Goal: Task Accomplishment & Management: Manage account settings

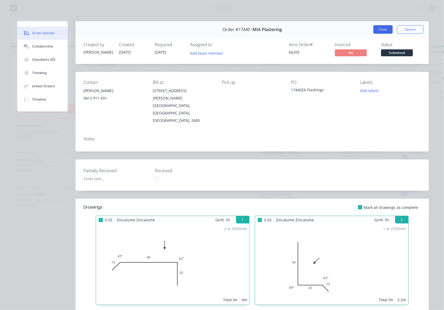
click at [381, 30] on button "Close" at bounding box center [382, 29] width 19 height 8
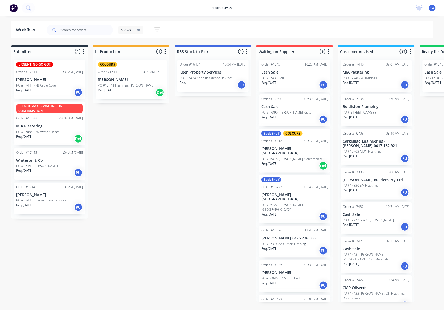
click at [138, 88] on div "Req. 27/08/25 Del" at bounding box center [131, 92] width 67 height 9
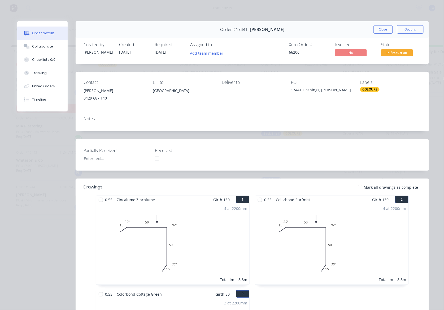
click at [360, 189] on div at bounding box center [360, 187] width 11 height 11
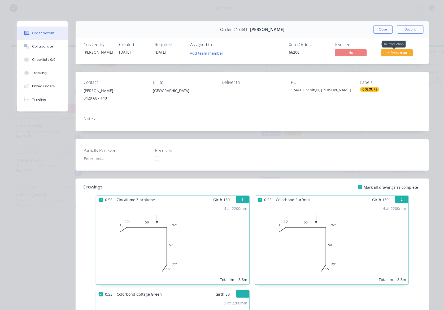
click at [394, 51] on span "In Production" at bounding box center [397, 52] width 32 height 7
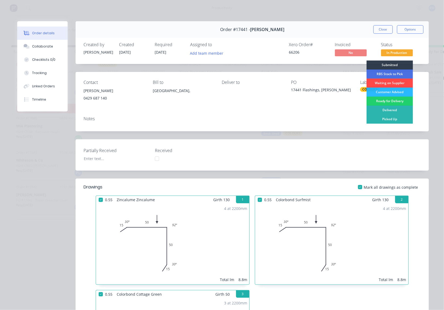
click at [390, 83] on div "Waiting on Supplier" at bounding box center [390, 83] width 46 height 9
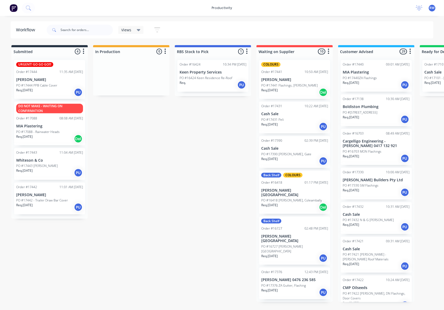
click at [37, 165] on p "PO #17443 [PERSON_NAME]" at bounding box center [37, 165] width 42 height 5
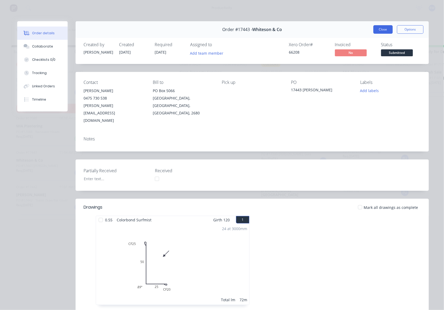
click at [381, 28] on button "Close" at bounding box center [382, 29] width 19 height 8
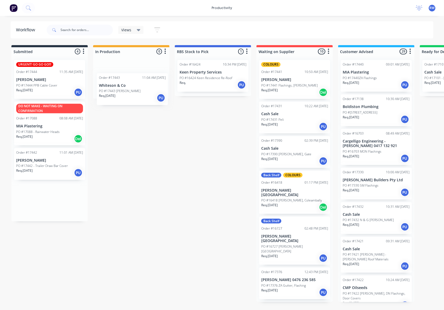
drag, startPoint x: 41, startPoint y: 169, endPoint x: 129, endPoint y: 87, distance: 119.7
click at [129, 87] on div "Submitted 4 Sort By Created date Required date Order number Customer name Most …" at bounding box center [323, 173] width 654 height 257
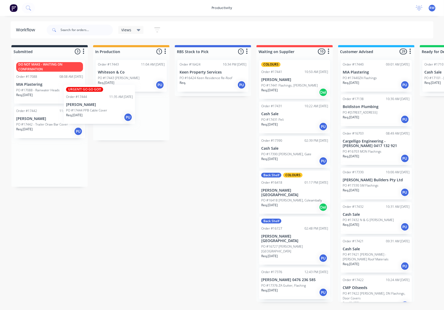
drag, startPoint x: 65, startPoint y: 84, endPoint x: 155, endPoint y: 116, distance: 95.6
click at [155, 116] on div "Submitted 3 Sort By Created date Required date Order number Customer name Most …" at bounding box center [323, 173] width 654 height 257
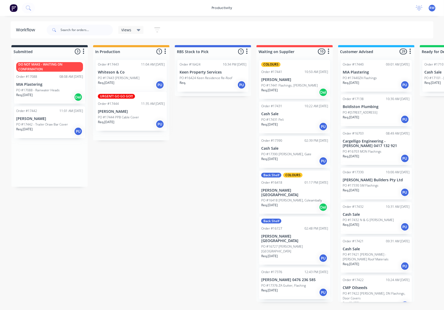
click at [151, 114] on div "Order #17443 11:04 AM 27/08/25 Whiteson & Co PO #17443 Finley PS Req. 27/08/25 …" at bounding box center [131, 98] width 76 height 85
click at [108, 118] on p "PO #17444 PPB Cable Cover" at bounding box center [118, 120] width 41 height 5
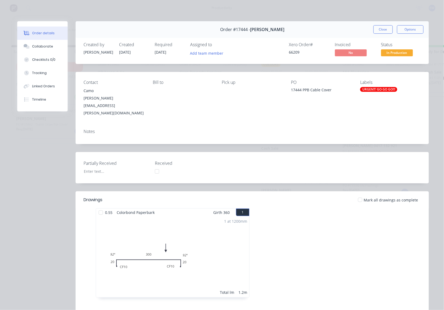
click at [96, 207] on div at bounding box center [100, 212] width 11 height 11
click at [406, 50] on span "In Production" at bounding box center [397, 52] width 32 height 7
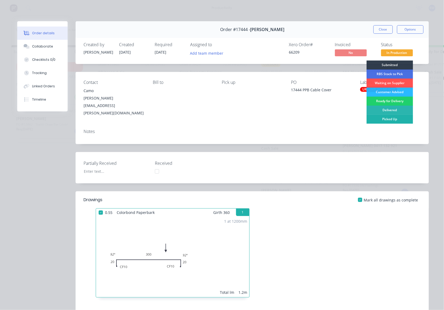
click at [390, 116] on div "Picked Up" at bounding box center [390, 119] width 46 height 9
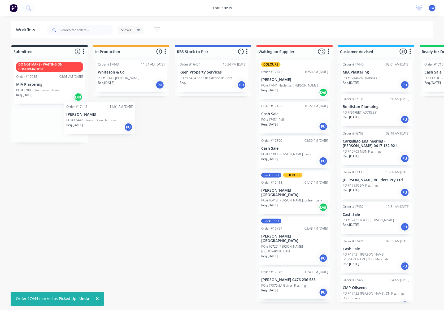
drag, startPoint x: 63, startPoint y: 126, endPoint x: 128, endPoint y: 120, distance: 65.0
click at [128, 120] on div "Submitted 2 Sort By Created date Required date Order number Customer name Most …" at bounding box center [323, 173] width 654 height 257
click at [41, 125] on p "PO #17442 - Trailer Draw Bar Cover" at bounding box center [42, 124] width 52 height 5
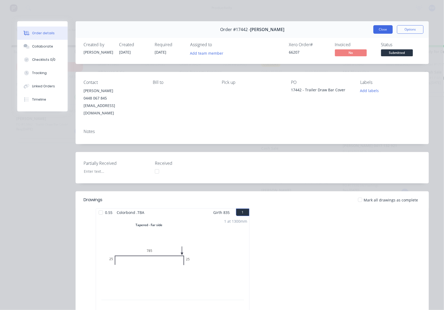
click at [378, 31] on button "Close" at bounding box center [382, 29] width 19 height 8
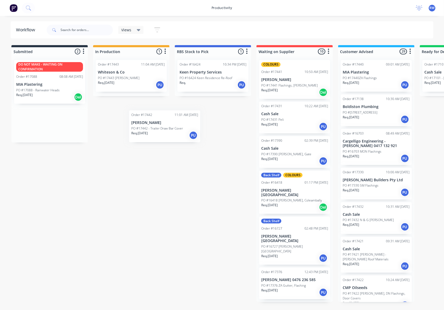
drag, startPoint x: 47, startPoint y: 123, endPoint x: 170, endPoint y: 129, distance: 122.7
click at [170, 129] on div "Submitted 2 Sort By Created date Required date Order number Customer name Most …" at bounding box center [323, 173] width 654 height 257
click at [86, 114] on div "DO NOT MAKE - WAITING ON CONFIRMATION Order #17088 08:08 AM 01/07/25 MIA Plaste…" at bounding box center [49, 99] width 76 height 87
drag, startPoint x: 77, startPoint y: 118, endPoint x: 158, endPoint y: 110, distance: 81.8
click at [158, 110] on div "Submitted 2 Sort By Created date Required date Order number Customer name Most …" at bounding box center [323, 173] width 654 height 257
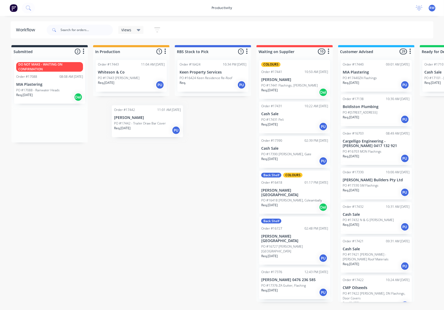
drag, startPoint x: 37, startPoint y: 113, endPoint x: 141, endPoint y: 112, distance: 104.3
click at [141, 112] on div "Submitted 2 Sort By Created date Required date Order number Customer name Most …" at bounding box center [323, 173] width 654 height 257
drag, startPoint x: 64, startPoint y: 133, endPoint x: 150, endPoint y: 123, distance: 87.1
click at [150, 123] on div "Submitted 2 Sort By Created date Required date Order number Customer name Most …" at bounding box center [323, 173] width 654 height 257
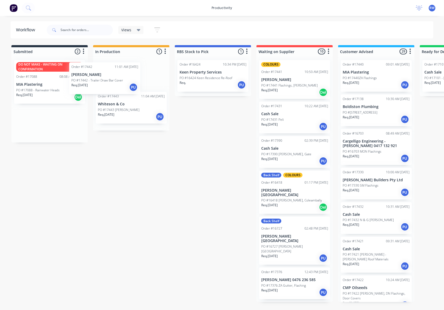
drag, startPoint x: 70, startPoint y: 125, endPoint x: 145, endPoint y: 71, distance: 92.1
click at [145, 71] on div "Submitted 2 Sort By Created date Required date Order number Customer name Most …" at bounding box center [323, 173] width 654 height 257
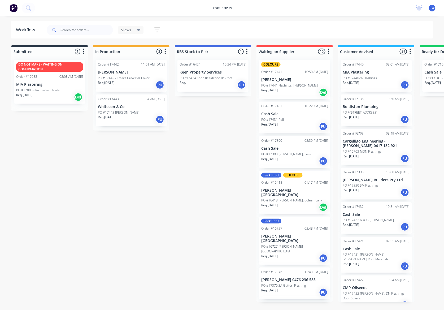
click at [67, 85] on p "MIA Plastering" at bounding box center [49, 84] width 67 height 5
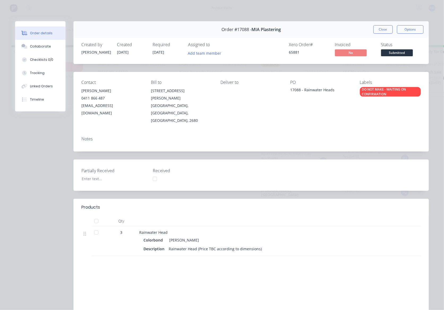
click at [376, 31] on button "Close" at bounding box center [382, 29] width 19 height 8
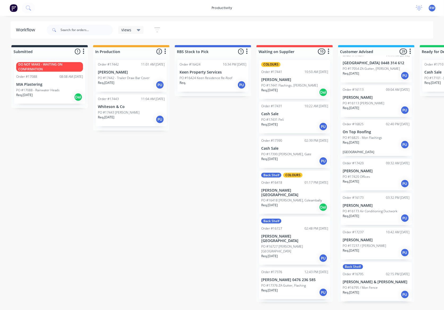
scroll to position [799, 0]
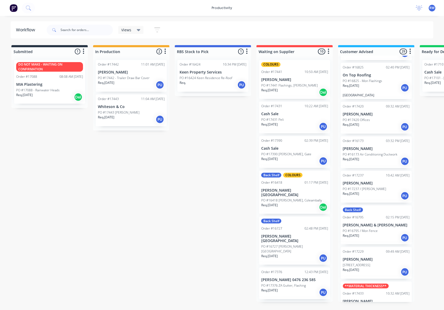
click at [381, 305] on div "PO #17433 GAL Brackets" at bounding box center [376, 307] width 67 height 5
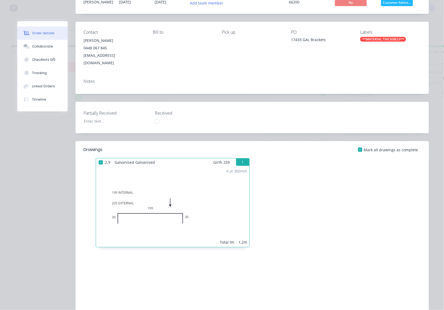
scroll to position [0, 0]
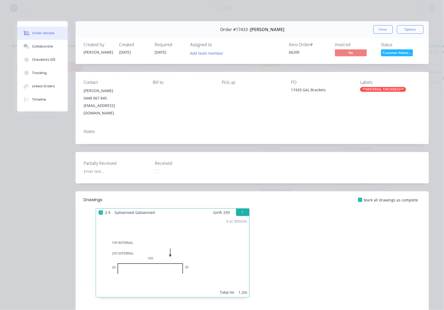
click at [399, 48] on div "Status Customer Advise..." at bounding box center [401, 49] width 40 height 15
click at [397, 58] on div "Created by Sam Created 26/08/25 Required 26/08/25 Assigned to Add team member X…" at bounding box center [252, 50] width 353 height 28
click at [396, 48] on div "Status Customer Advise..." at bounding box center [401, 49] width 40 height 15
click at [397, 53] on span "Customer Advise..." at bounding box center [397, 52] width 32 height 7
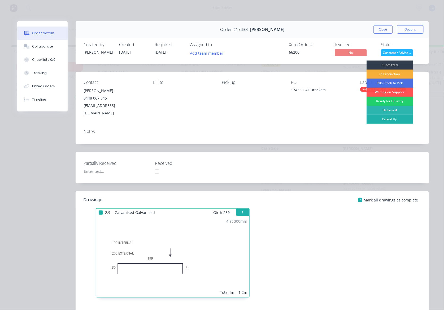
click at [390, 117] on div "Picked Up" at bounding box center [390, 119] width 46 height 9
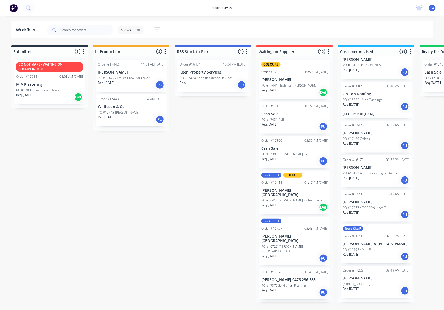
scroll to position [758, 0]
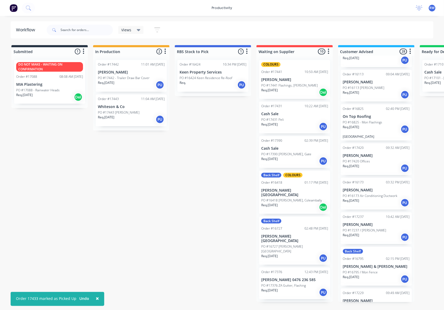
click at [378, 270] on div "PO #16795 / Mon Fence" at bounding box center [376, 272] width 67 height 5
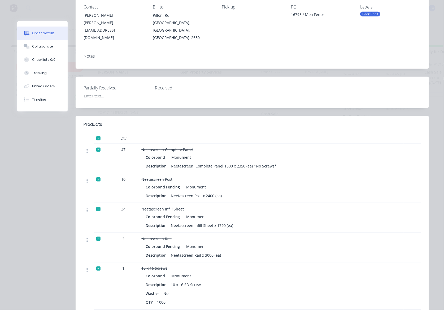
scroll to position [0, 0]
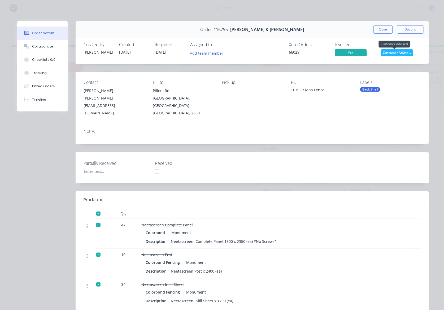
click at [397, 53] on span "Customer Advise..." at bounding box center [397, 52] width 32 height 7
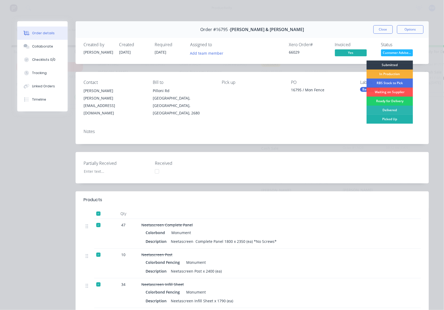
click at [390, 118] on div "Picked Up" at bounding box center [390, 119] width 46 height 9
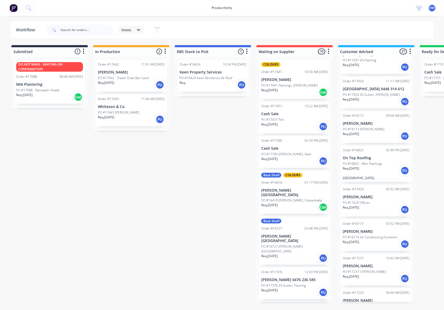
scroll to position [716, 0]
click at [392, 162] on div "PO #16825 - Mon Flashings" at bounding box center [376, 164] width 67 height 5
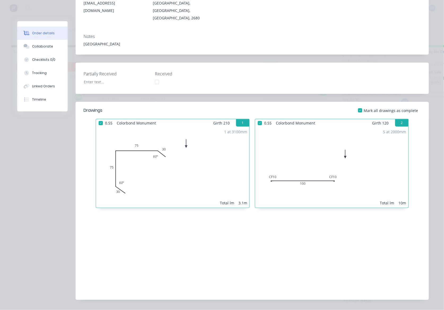
scroll to position [0, 0]
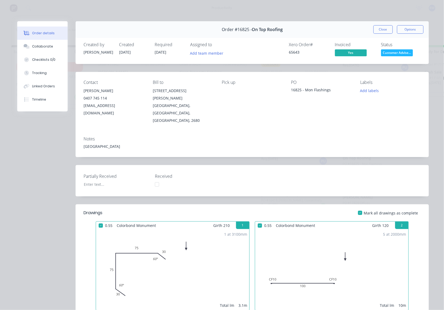
click at [370, 28] on div "Order #16825 - On Top Roofing Close Options" at bounding box center [252, 29] width 353 height 17
click at [380, 29] on button "Close" at bounding box center [382, 29] width 19 height 8
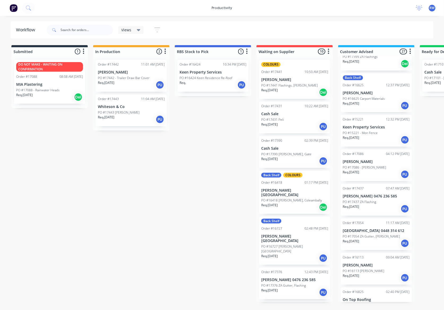
scroll to position [0, 1]
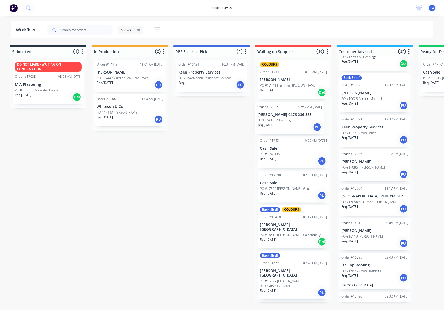
drag, startPoint x: 373, startPoint y: 188, endPoint x: 284, endPoint y: 124, distance: 110.8
click at [284, 124] on div "Submitted 1 Sort By Created date Required date Order number Customer name Most …" at bounding box center [322, 173] width 654 height 257
click at [307, 123] on div "Req. 26/08/25 PU" at bounding box center [293, 126] width 67 height 9
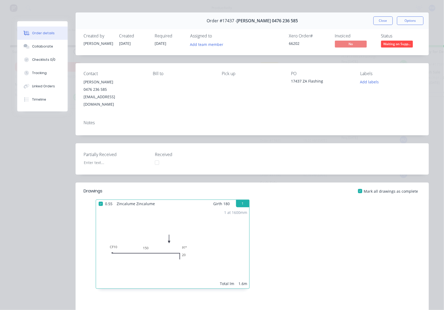
scroll to position [0, 0]
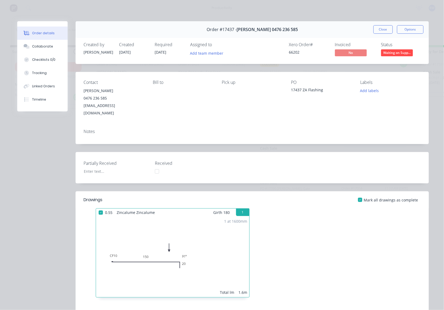
click at [399, 52] on span "Waiting on Supp..." at bounding box center [397, 52] width 32 height 7
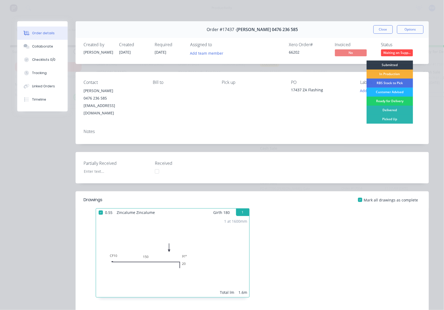
click at [387, 92] on div "Customer Advised" at bounding box center [390, 92] width 46 height 9
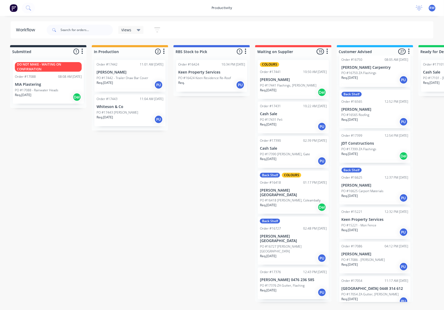
scroll to position [504, 0]
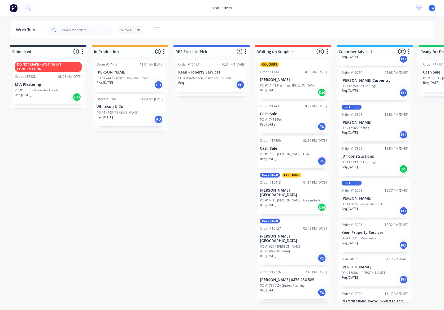
click at [382, 154] on p "JDT Constructions" at bounding box center [375, 156] width 67 height 5
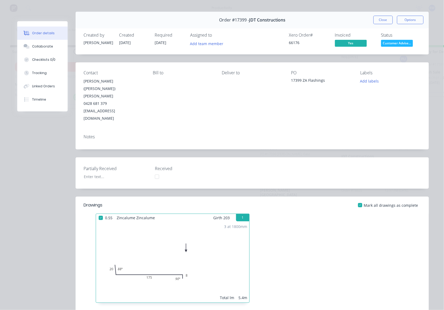
scroll to position [0, 0]
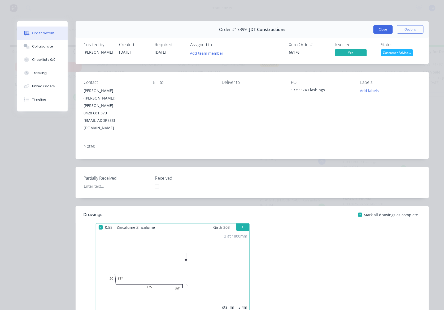
click at [378, 29] on button "Close" at bounding box center [382, 29] width 19 height 8
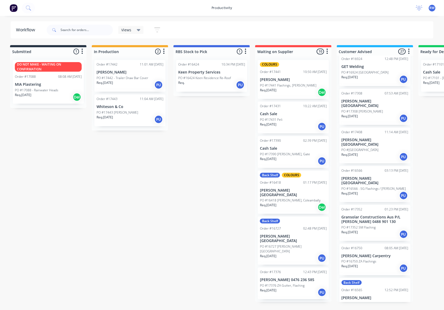
scroll to position [327, 0]
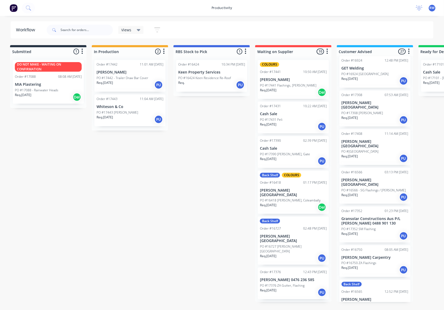
click at [389, 227] on div "PO #17352 SM Flashing" at bounding box center [375, 229] width 67 height 5
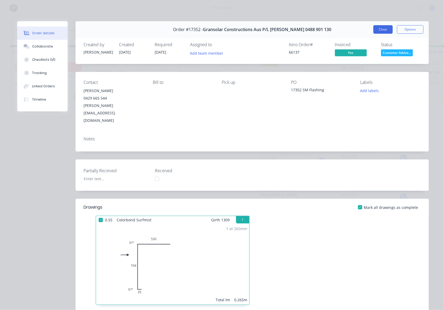
click at [375, 29] on button "Close" at bounding box center [382, 29] width 19 height 8
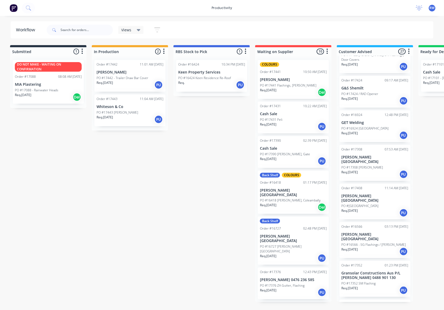
scroll to position [257, 0]
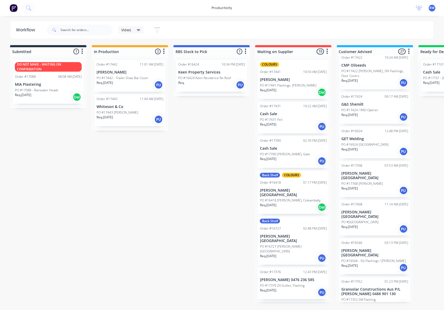
click at [383, 147] on div "Req. 27/05/25 PU" at bounding box center [375, 151] width 67 height 9
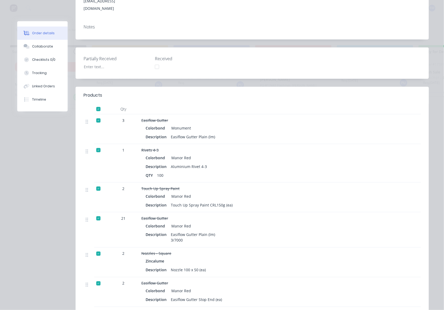
scroll to position [0, 0]
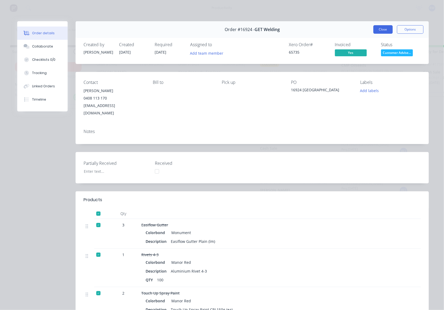
click at [382, 29] on button "Close" at bounding box center [382, 29] width 19 height 8
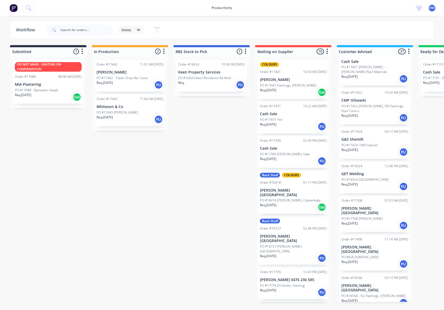
scroll to position [221, 0]
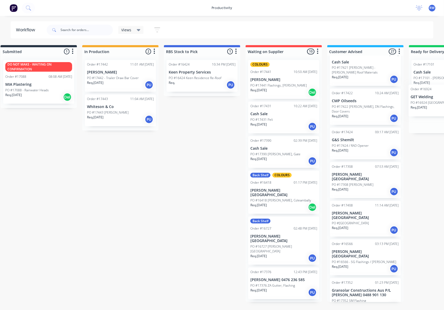
drag, startPoint x: 368, startPoint y: 180, endPoint x: 442, endPoint y: 99, distance: 109.1
click at [442, 99] on div "Submitted 1 Sort By Created date Required date Order number Customer name Most …" at bounding box center [312, 173] width 654 height 257
click at [377, 143] on div "PO #17424 / RAD Opener" at bounding box center [365, 145] width 67 height 5
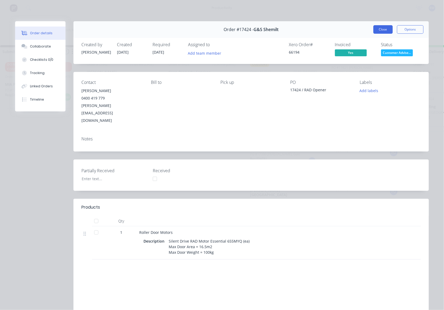
click at [384, 26] on button "Close" at bounding box center [382, 29] width 19 height 8
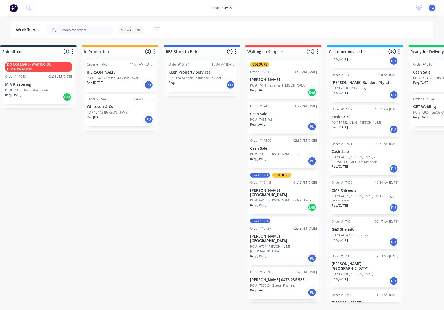
scroll to position [115, 0]
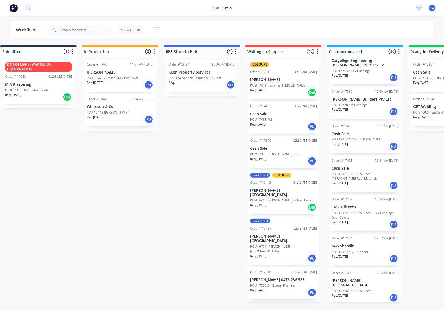
click at [356, 134] on p "Cash Sale" at bounding box center [365, 134] width 67 height 5
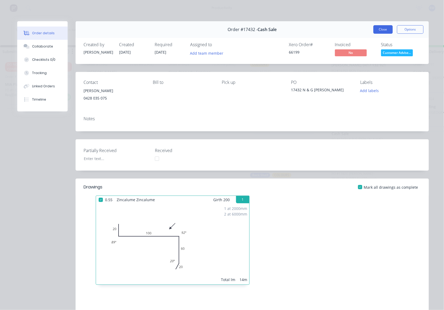
click at [380, 28] on button "Close" at bounding box center [382, 29] width 19 height 8
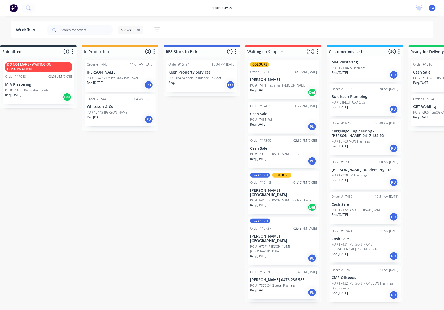
scroll to position [9, 0]
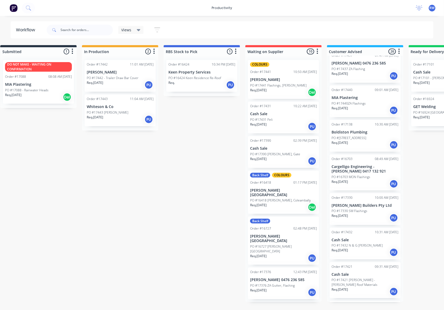
click at [371, 136] on div "PO #[STREET_ADDRESS]" at bounding box center [365, 138] width 67 height 5
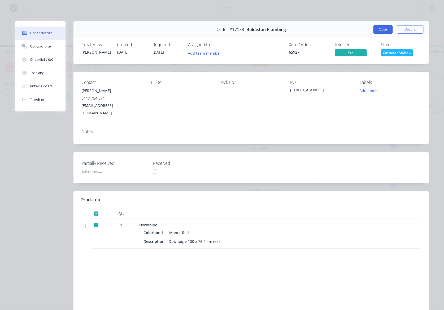
click at [383, 31] on button "Close" at bounding box center [382, 29] width 19 height 8
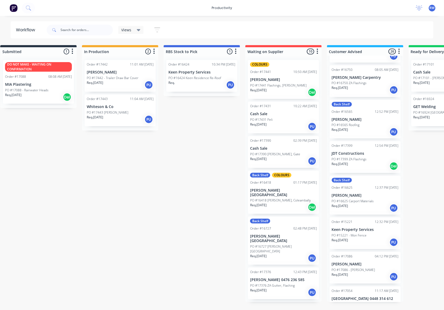
scroll to position [460, 0]
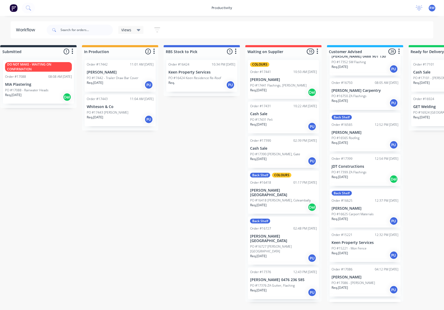
click at [366, 175] on div "Req. 20/08/25 Del" at bounding box center [365, 179] width 67 height 9
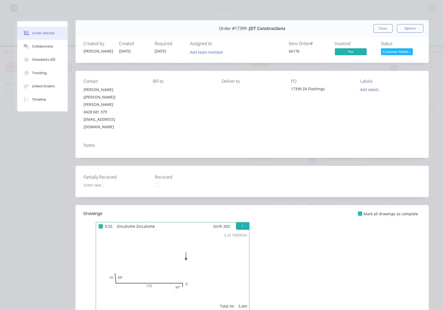
scroll to position [0, 0]
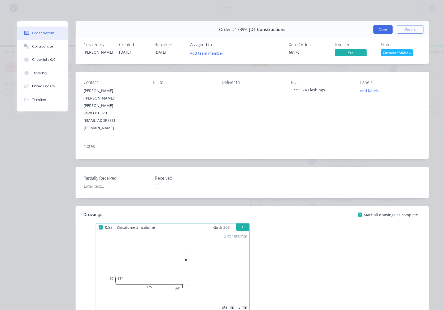
click at [377, 31] on button "Close" at bounding box center [382, 29] width 19 height 8
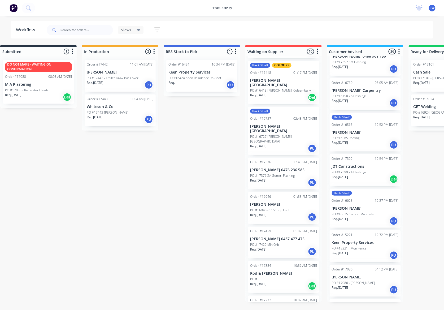
scroll to position [120, 0]
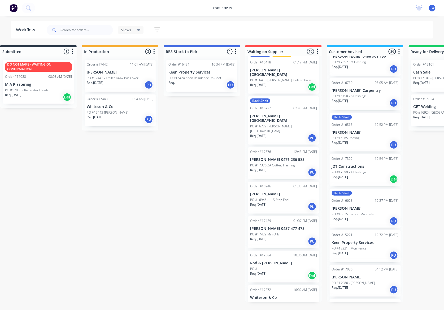
click at [295, 271] on div "Req. 19/08/25 Del" at bounding box center [283, 275] width 67 height 9
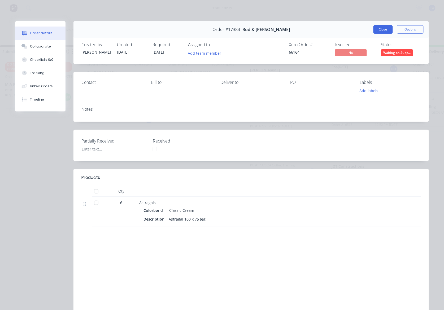
click at [387, 29] on button "Close" at bounding box center [382, 29] width 19 height 8
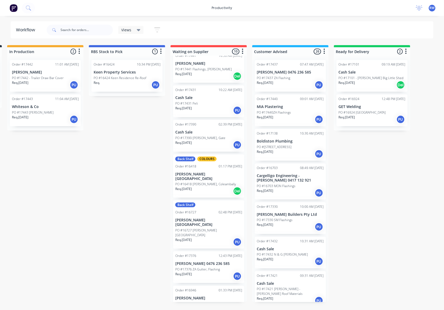
scroll to position [0, 0]
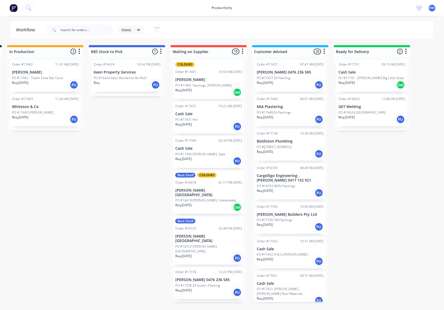
click at [312, 130] on div "Order #17138 10:30 AM 15/07/25 Boldiston Plumbing PO #17138 Benerembah St Req. …" at bounding box center [290, 145] width 71 height 32
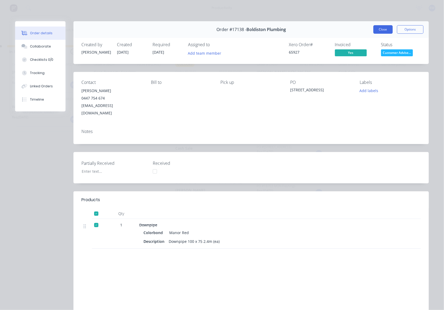
click at [385, 30] on button "Close" at bounding box center [382, 29] width 19 height 8
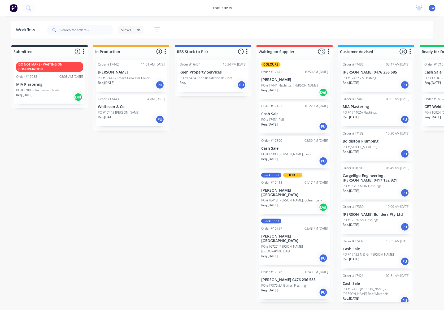
click at [136, 78] on p "PO #17442 - Trailer Draw Bar Cover" at bounding box center [124, 78] width 52 height 5
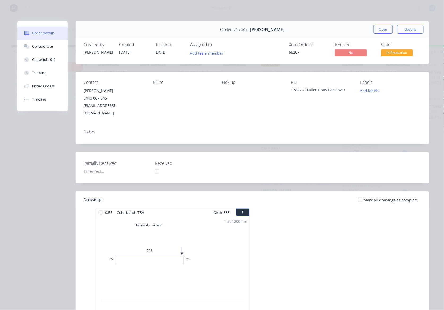
click at [99, 207] on div at bounding box center [100, 212] width 11 height 11
click at [402, 56] on span "In Production" at bounding box center [397, 52] width 32 height 7
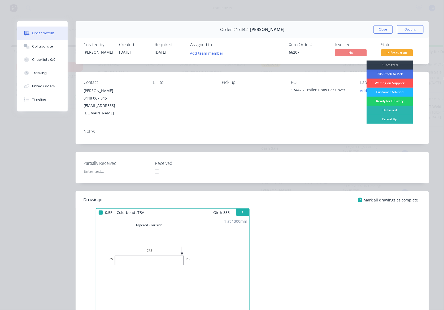
click at [390, 89] on div "Customer Advised" at bounding box center [390, 92] width 46 height 9
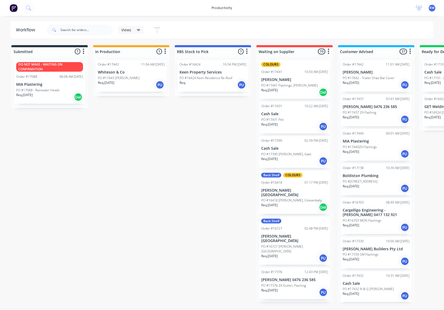
click at [62, 90] on div "PO #17088 - Rainwater Heads" at bounding box center [49, 90] width 67 height 5
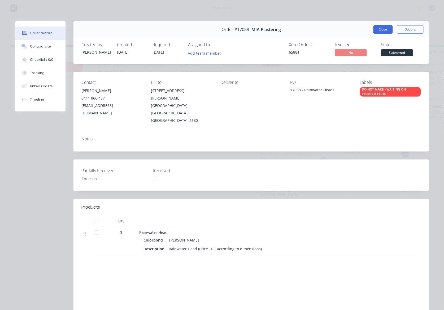
click at [387, 30] on button "Close" at bounding box center [382, 29] width 19 height 8
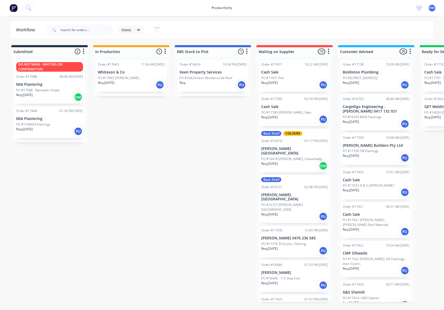
click at [41, 132] on div "Req. [DATE] PU" at bounding box center [49, 131] width 67 height 9
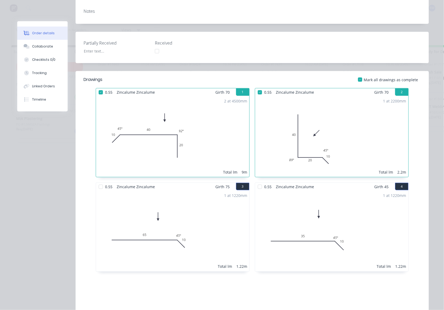
scroll to position [156, 0]
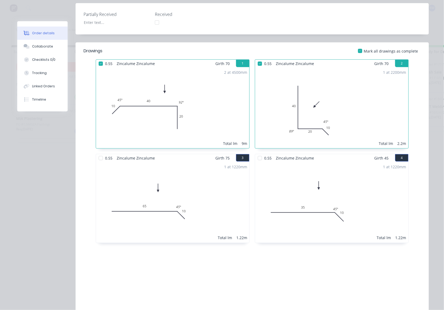
click at [97, 153] on div at bounding box center [100, 158] width 11 height 11
click at [256, 153] on div at bounding box center [260, 158] width 11 height 11
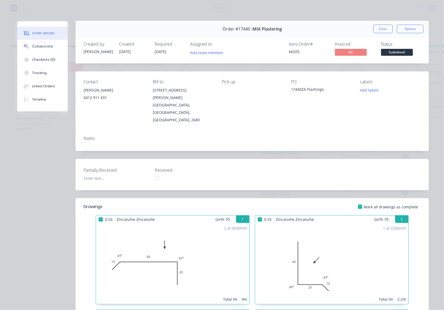
scroll to position [0, 0]
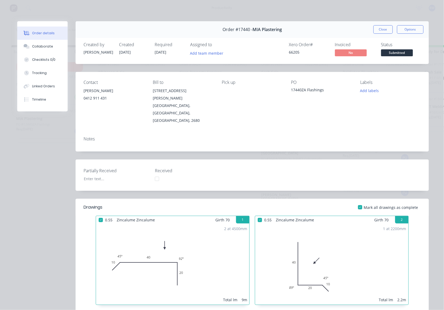
click at [382, 56] on span "Submitted" at bounding box center [397, 52] width 32 height 7
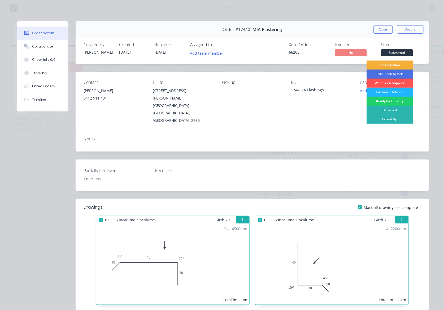
click at [386, 91] on div "Customer Advised" at bounding box center [390, 92] width 46 height 9
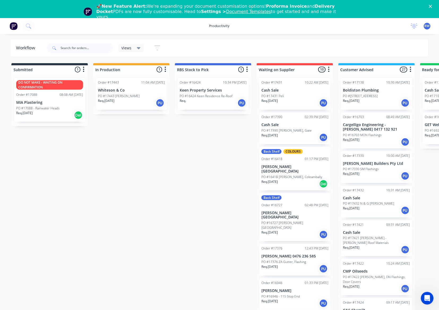
click at [386, 91] on p "Boldiston Plumbing" at bounding box center [376, 90] width 67 height 5
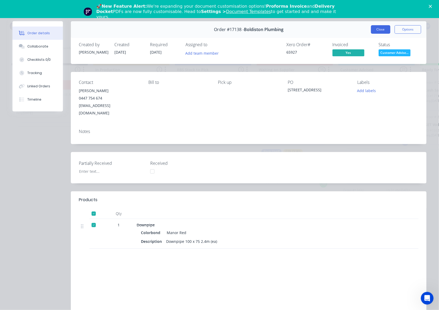
click at [372, 26] on button "Close" at bounding box center [380, 29] width 19 height 8
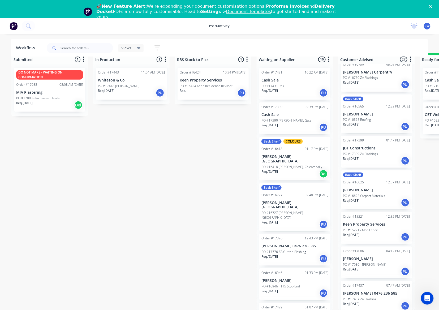
scroll to position [433, 0]
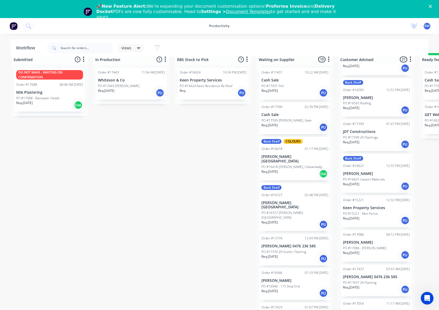
click at [383, 240] on p "[PERSON_NAME]" at bounding box center [376, 242] width 67 height 5
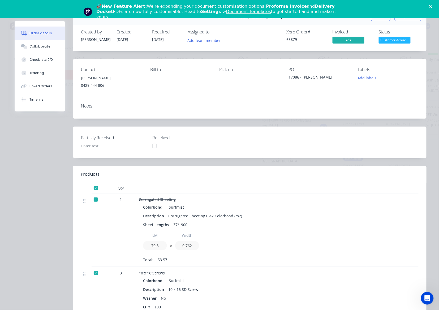
scroll to position [0, 0]
